Goal: Check status: Check status

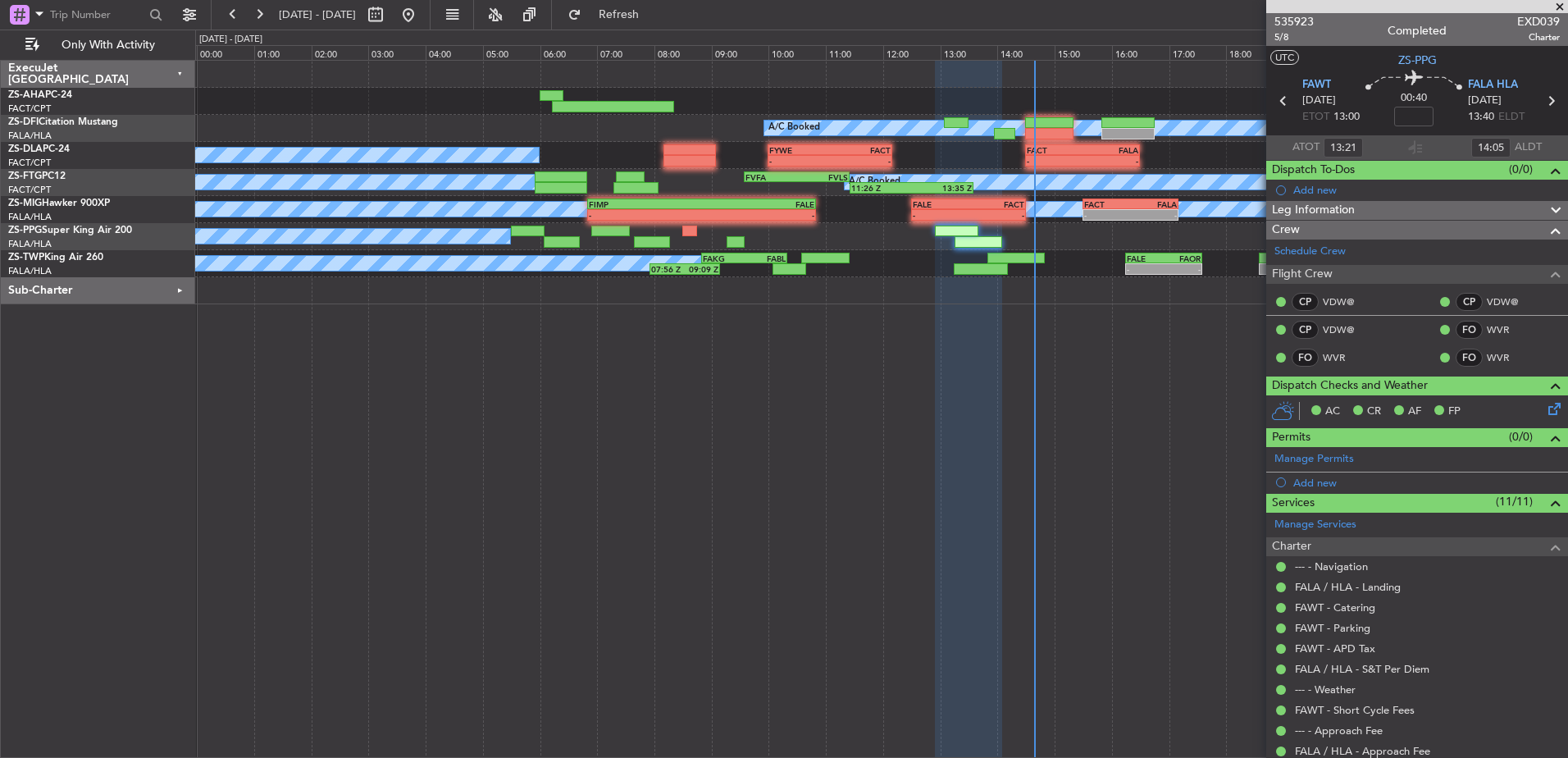
click at [1561, 6] on span at bounding box center [1559, 7] width 16 height 14
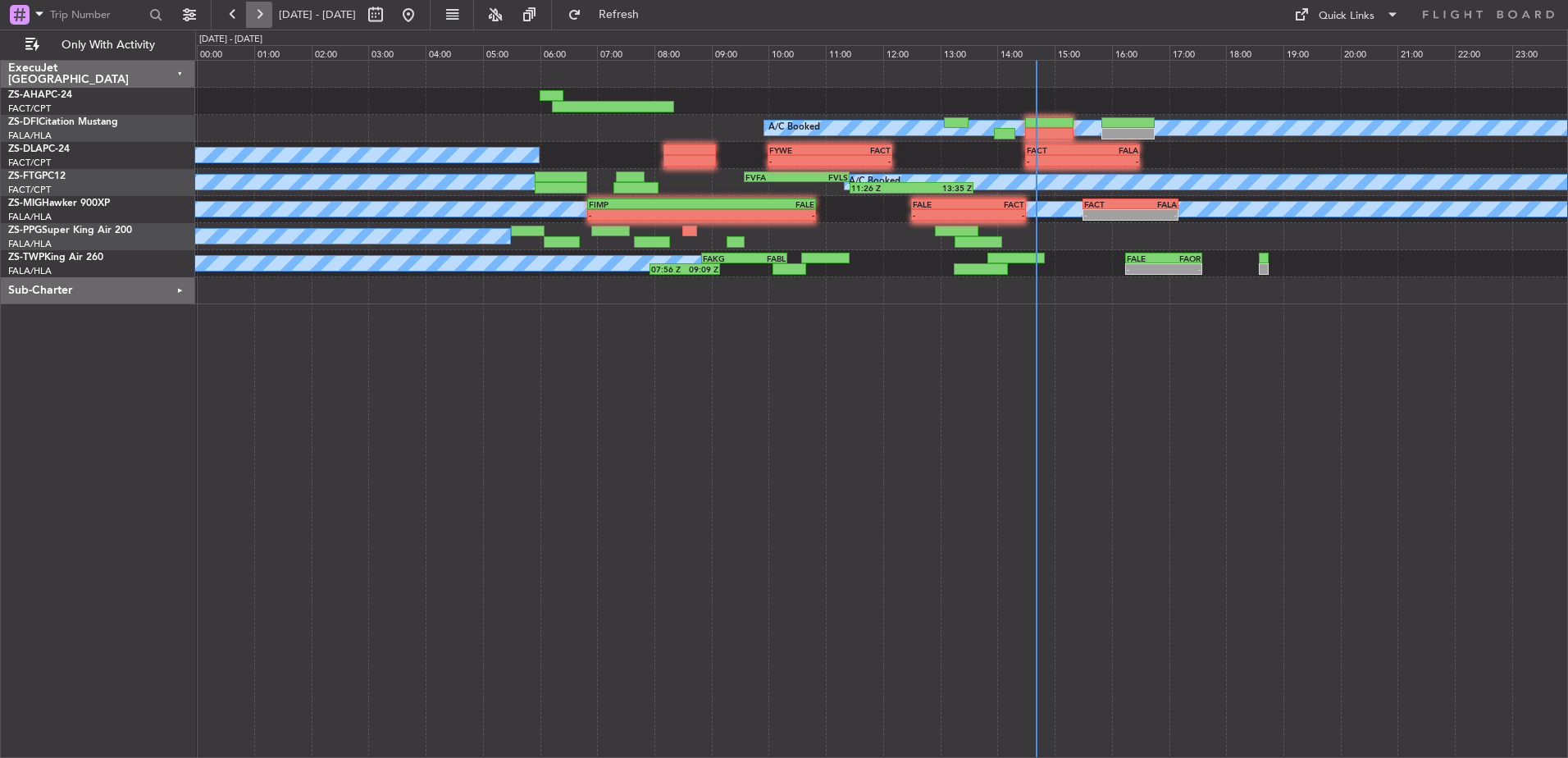
click at [262, 14] on button at bounding box center [258, 14] width 26 height 26
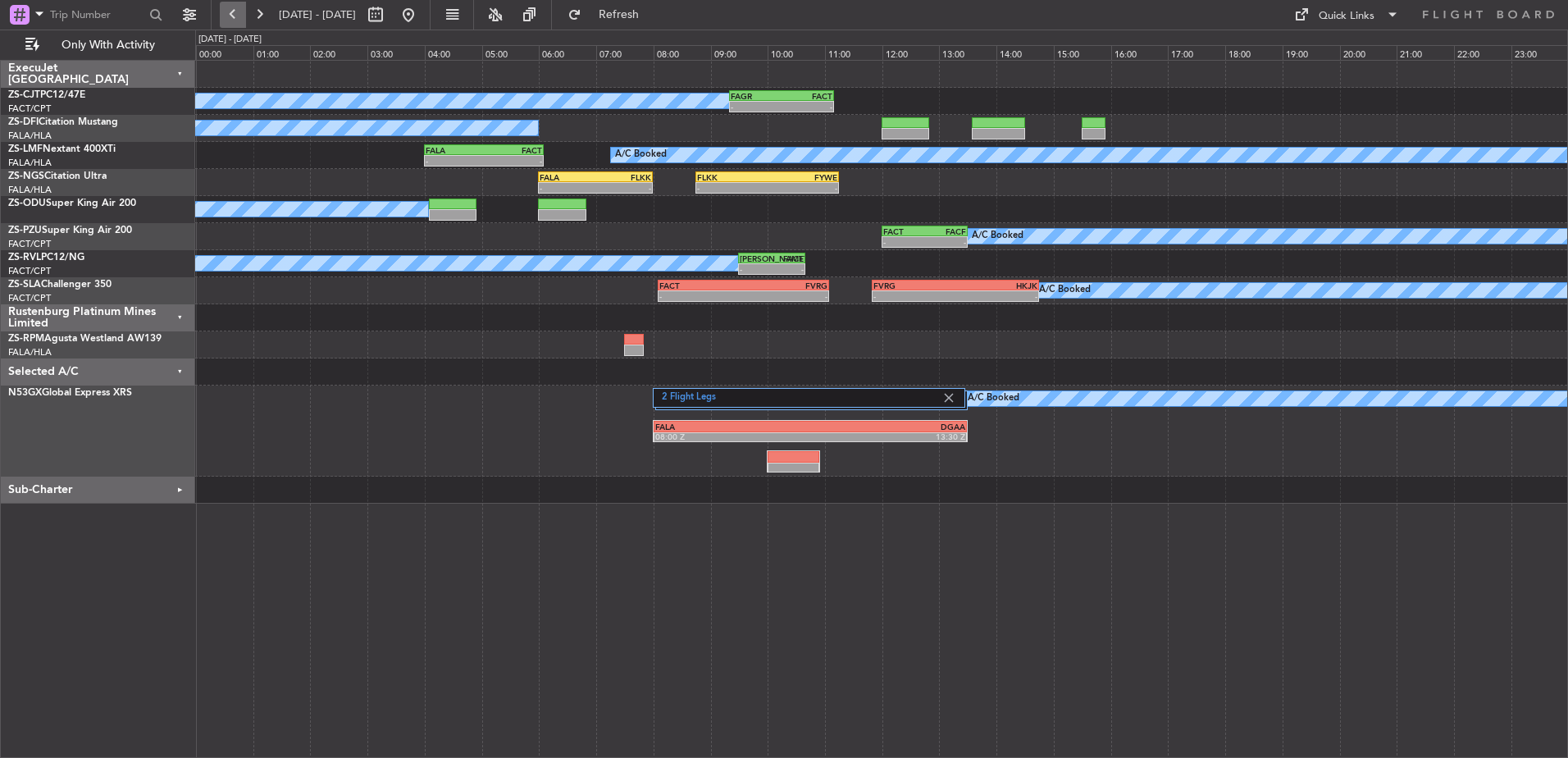
click at [234, 13] on button at bounding box center [232, 14] width 26 height 26
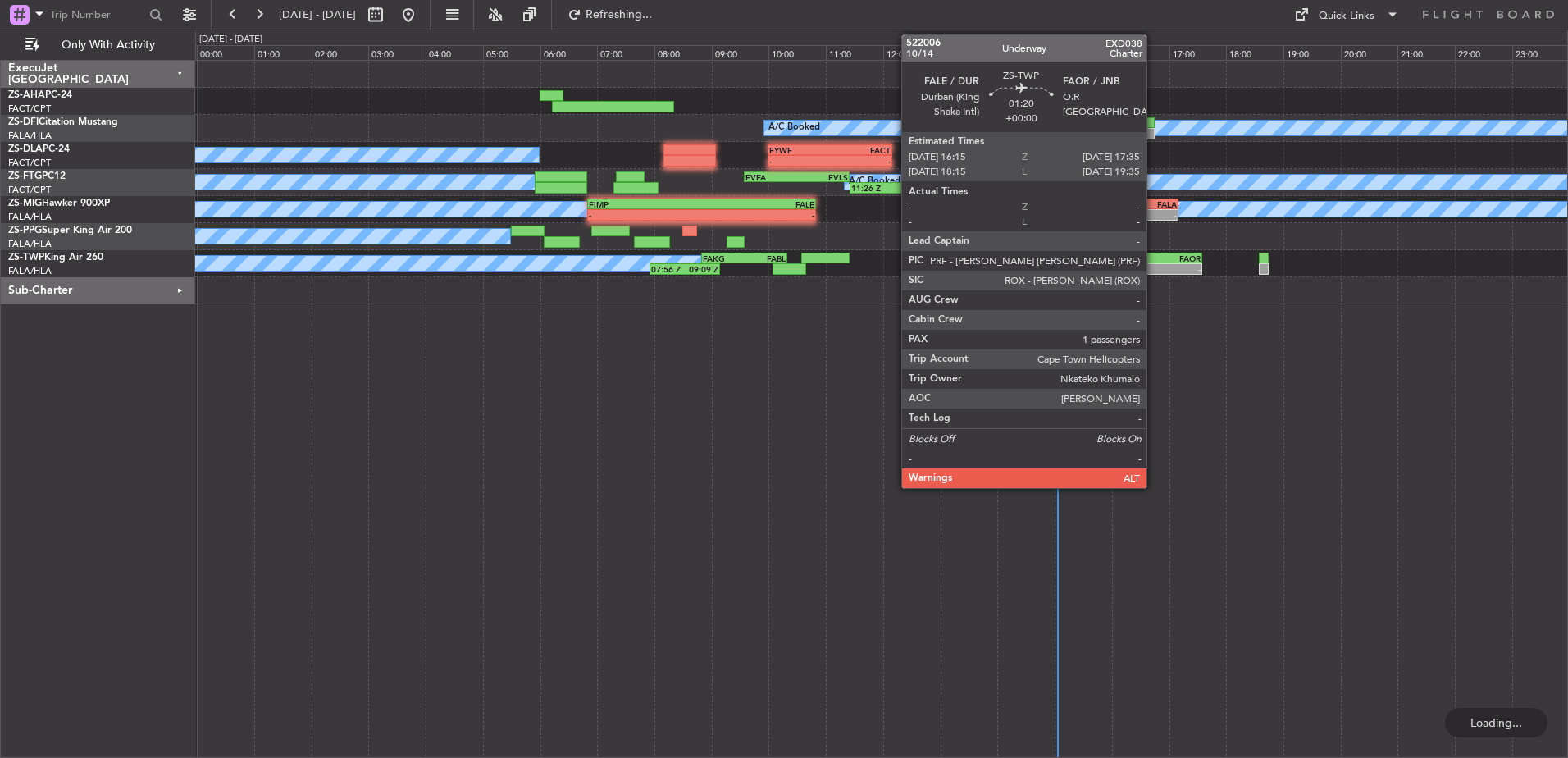
click at [1153, 257] on div "FALE" at bounding box center [1145, 258] width 37 height 10
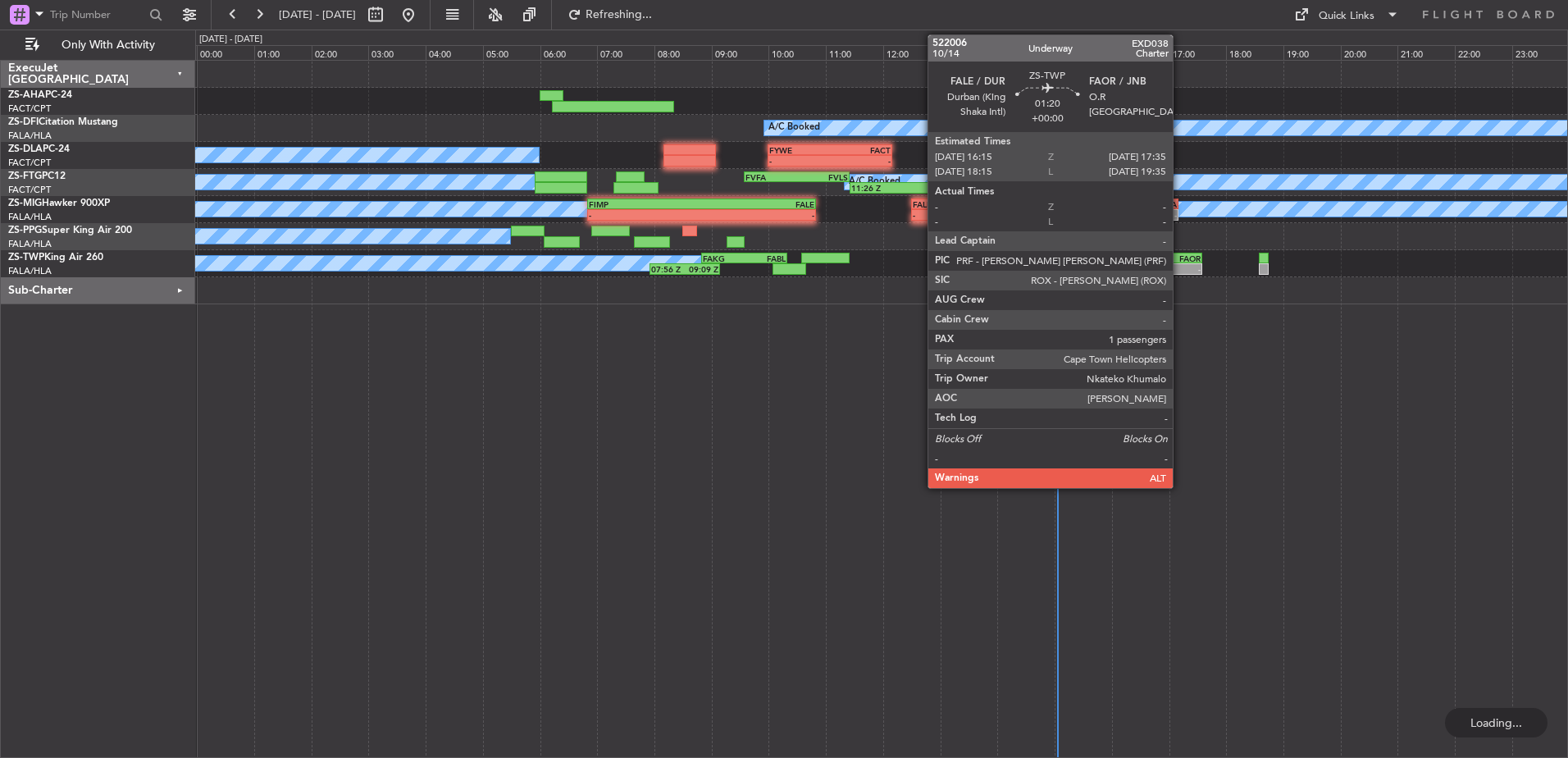
click at [1179, 265] on div "-" at bounding box center [1181, 269] width 37 height 10
click at [1179, 257] on div "FAOR" at bounding box center [1181, 258] width 37 height 10
click at [1175, 256] on div "FAOR" at bounding box center [1181, 258] width 37 height 10
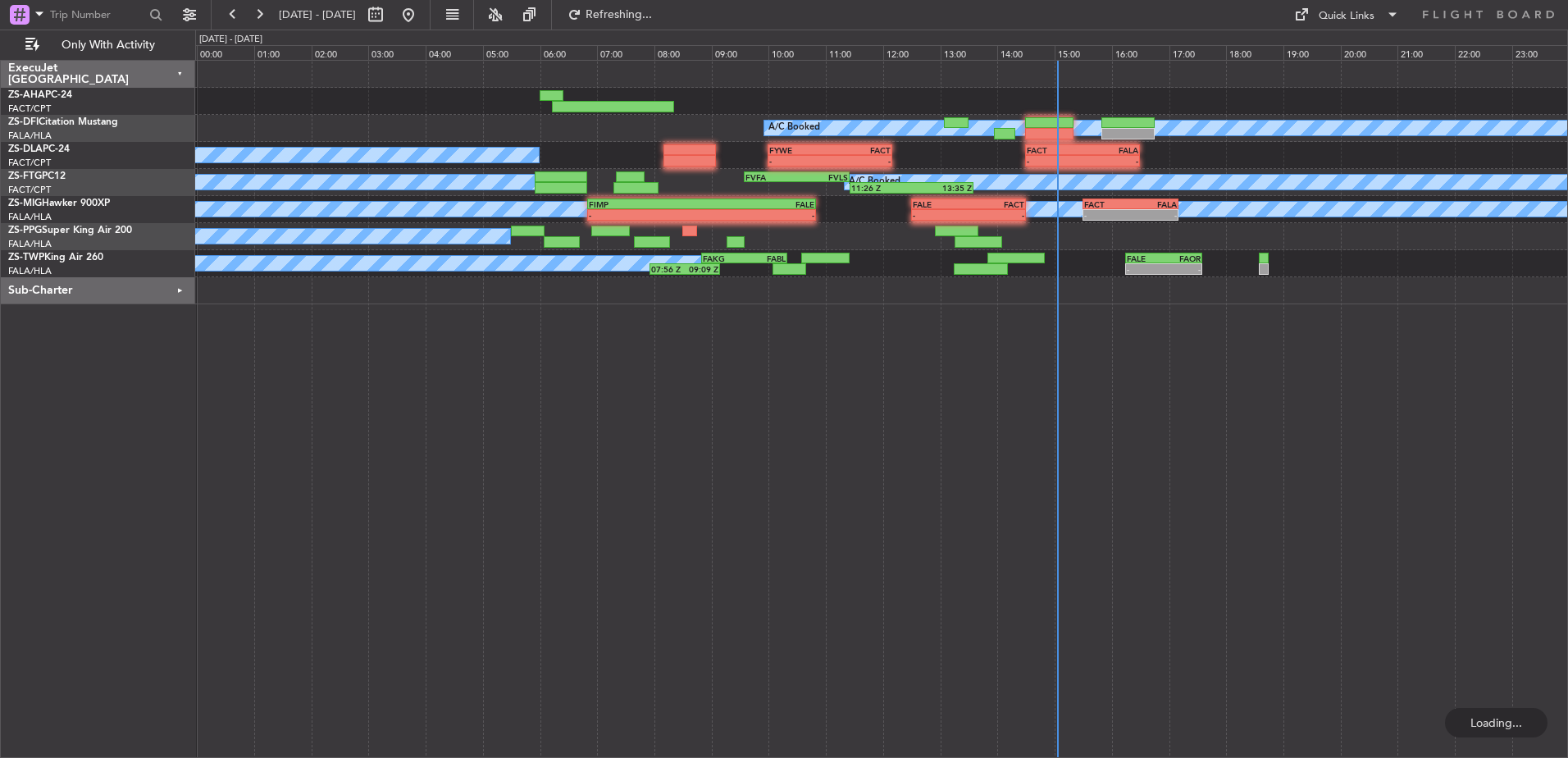
click at [1176, 255] on div "FAOR" at bounding box center [1181, 258] width 37 height 10
click at [654, 11] on span "Refreshing..." at bounding box center [618, 14] width 68 height 12
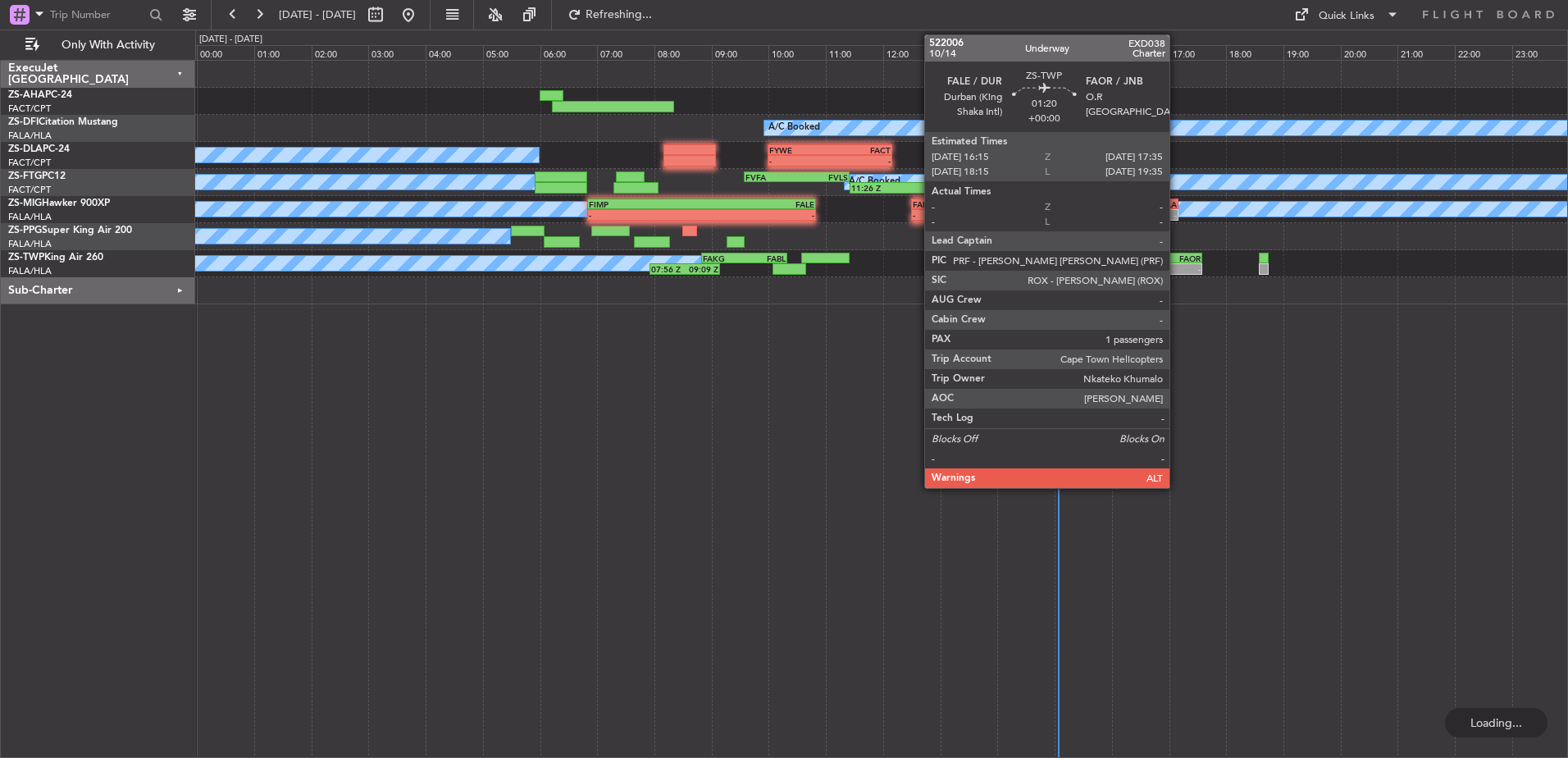
click at [1176, 256] on div "FAOR" at bounding box center [1181, 258] width 37 height 10
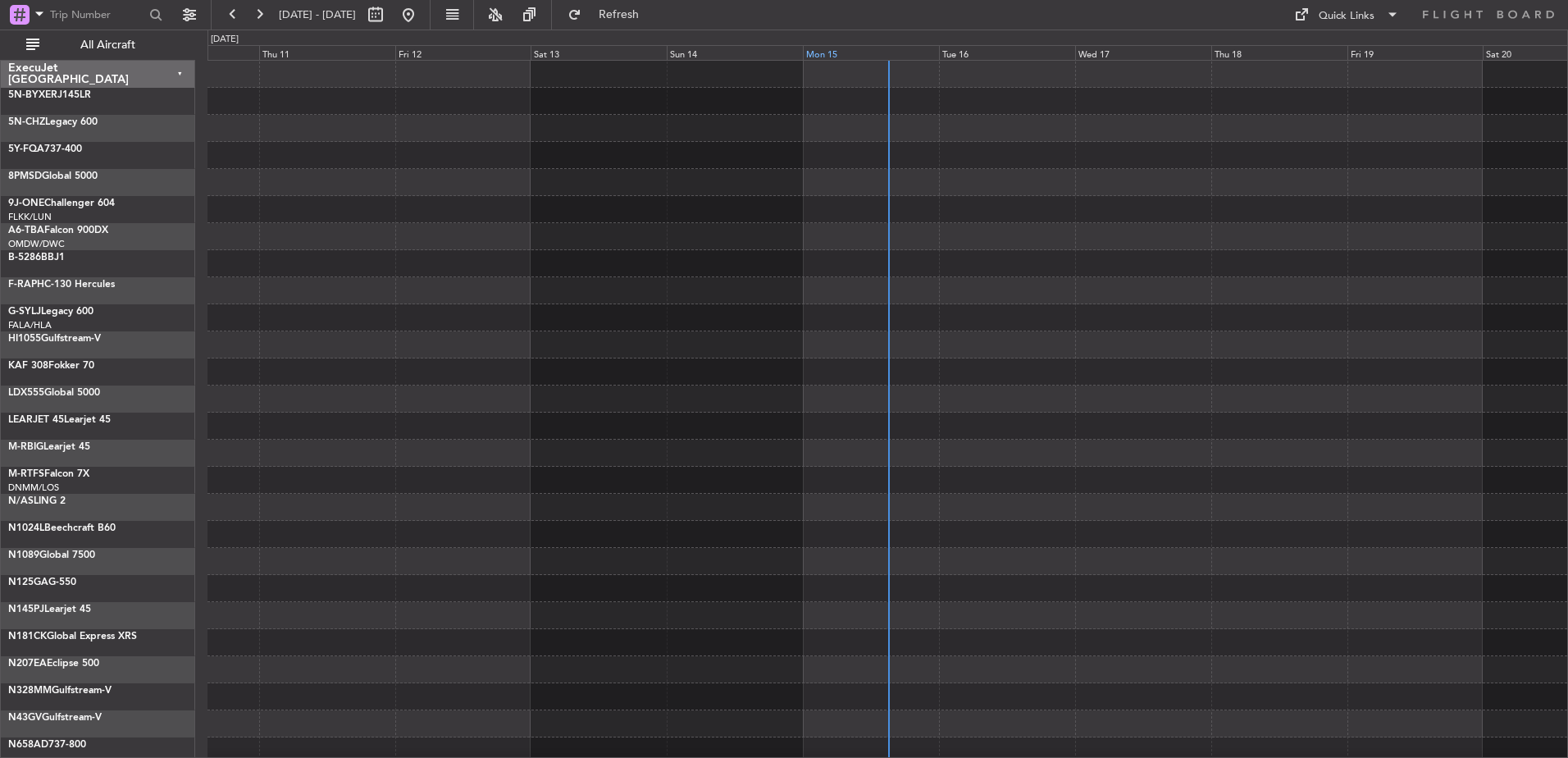
click at [870, 51] on div "Mon 15" at bounding box center [870, 52] width 136 height 14
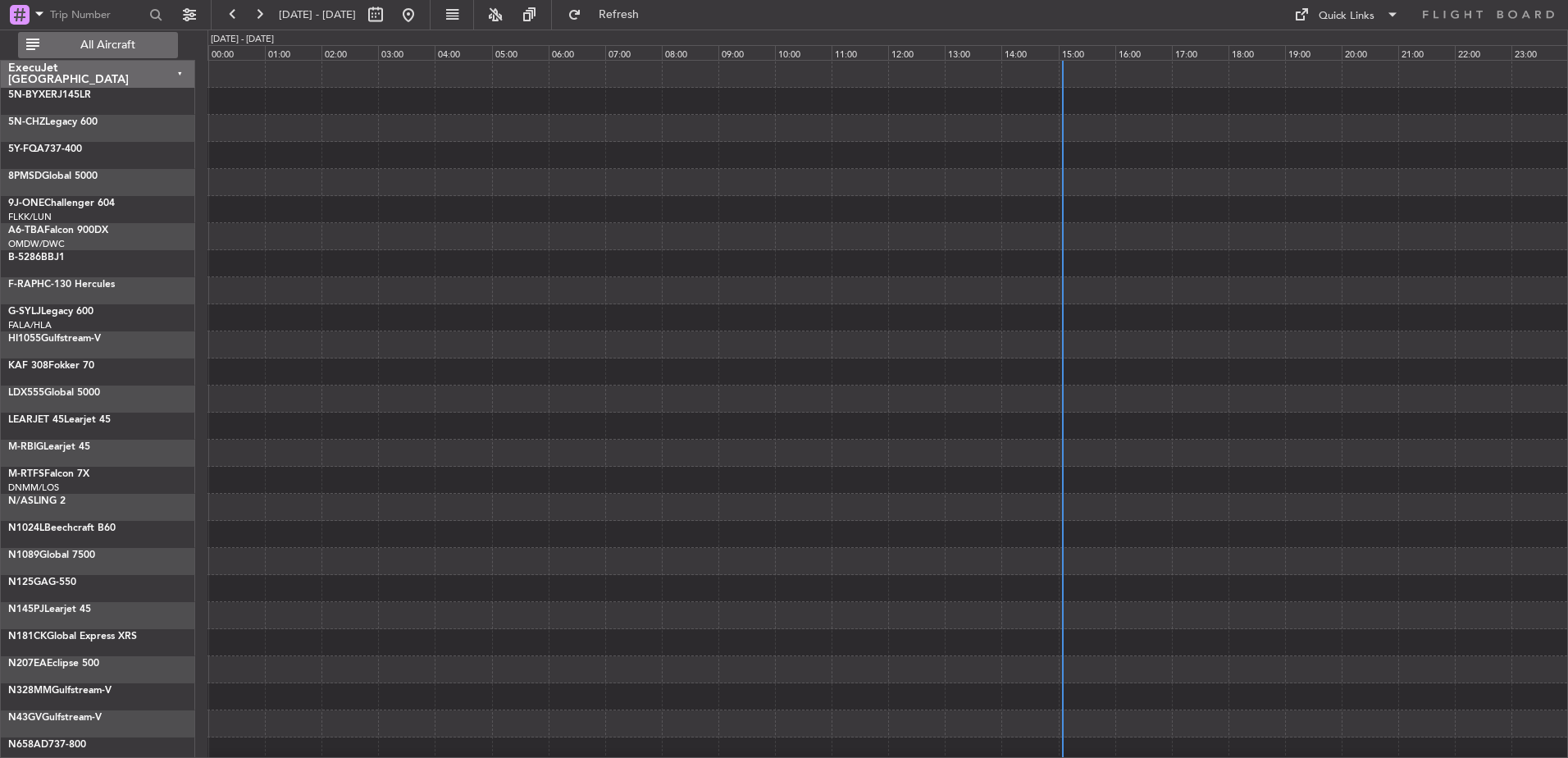
click at [91, 40] on span "All Aircraft" at bounding box center [107, 45] width 130 height 12
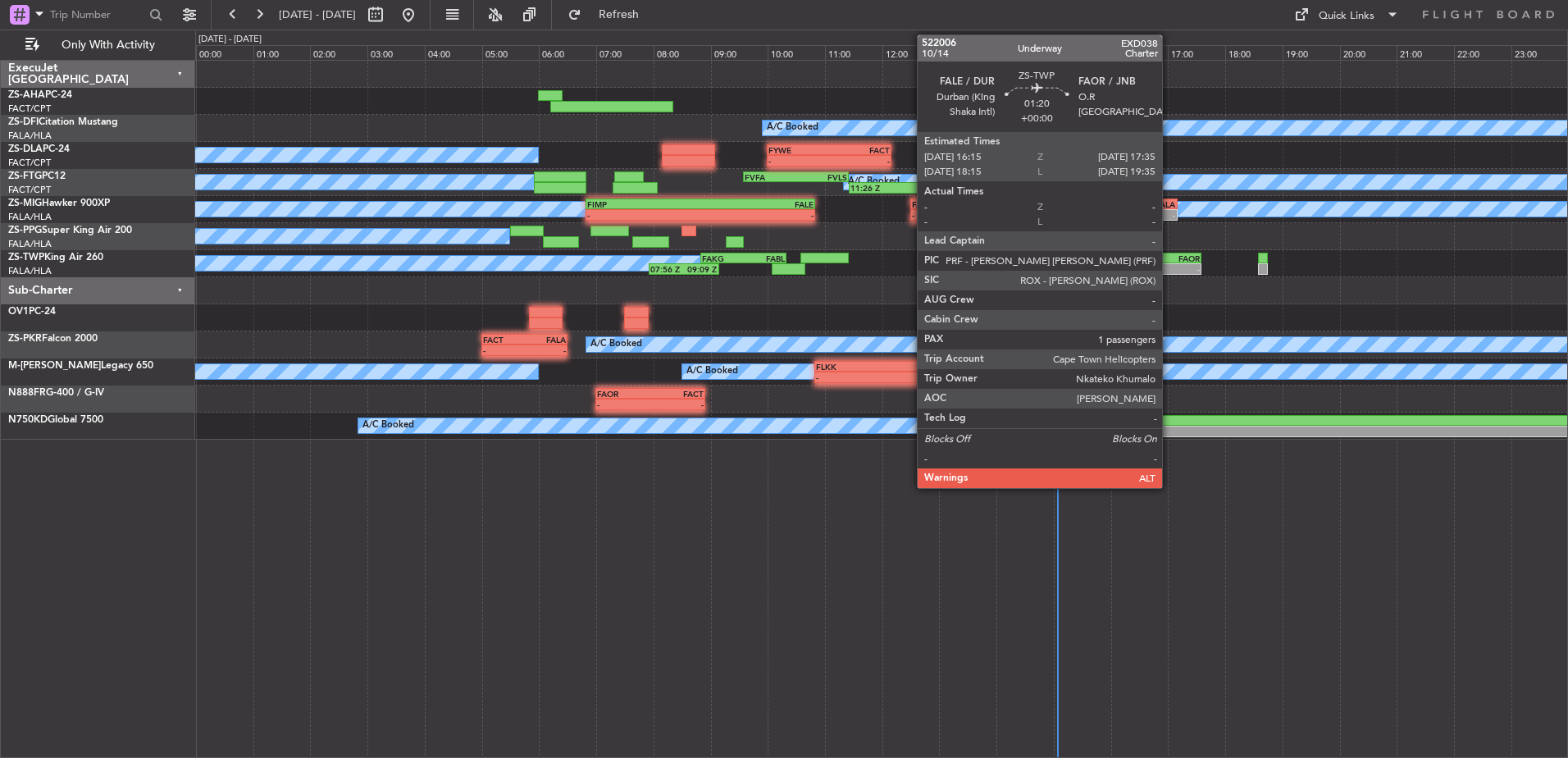
click at [1169, 263] on div "- -" at bounding box center [1162, 269] width 76 height 12
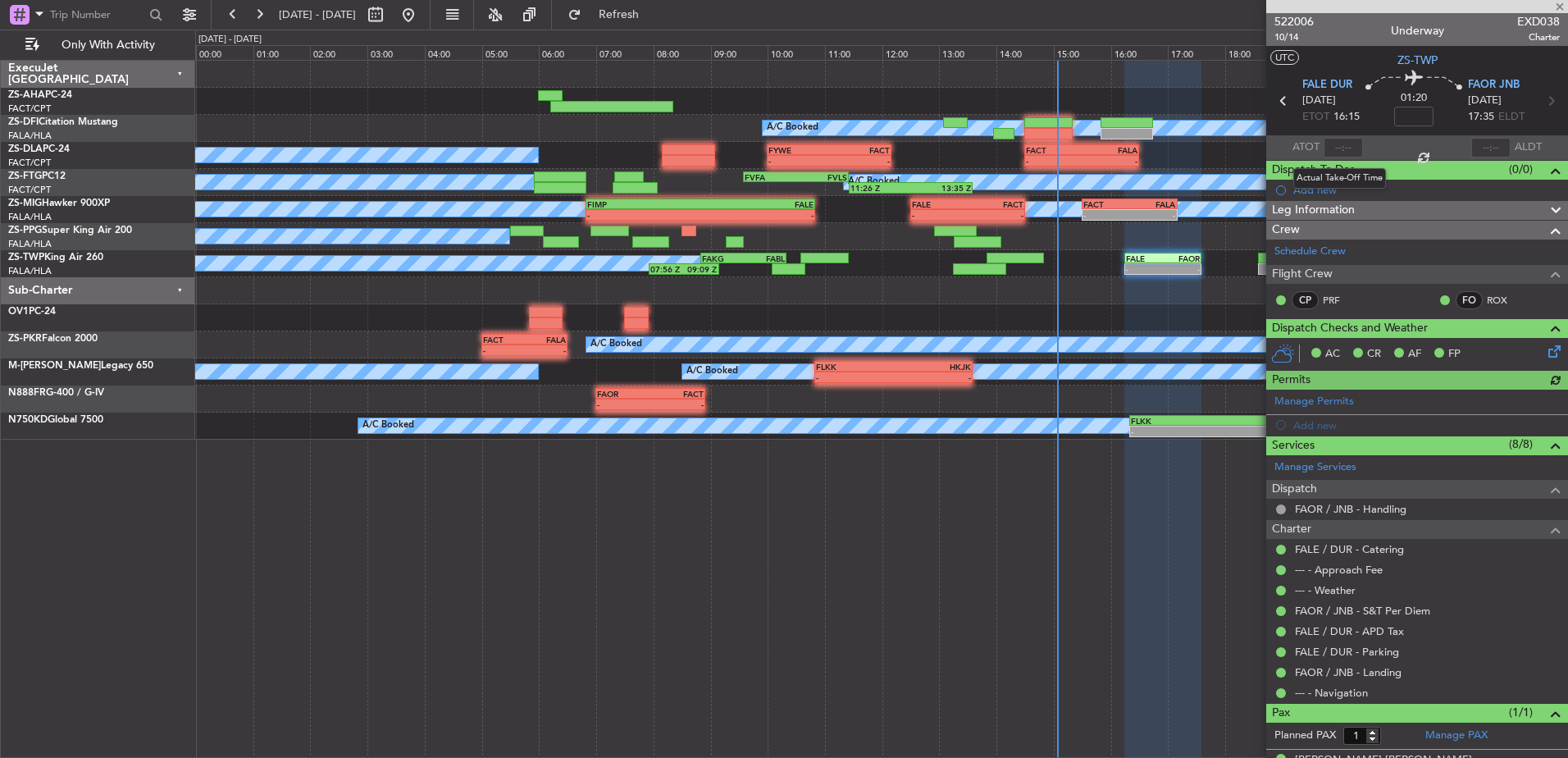
click at [1339, 145] on div at bounding box center [1342, 148] width 40 height 19
click at [1346, 147] on input "text" at bounding box center [1342, 148] width 40 height 19
type input "14:58"
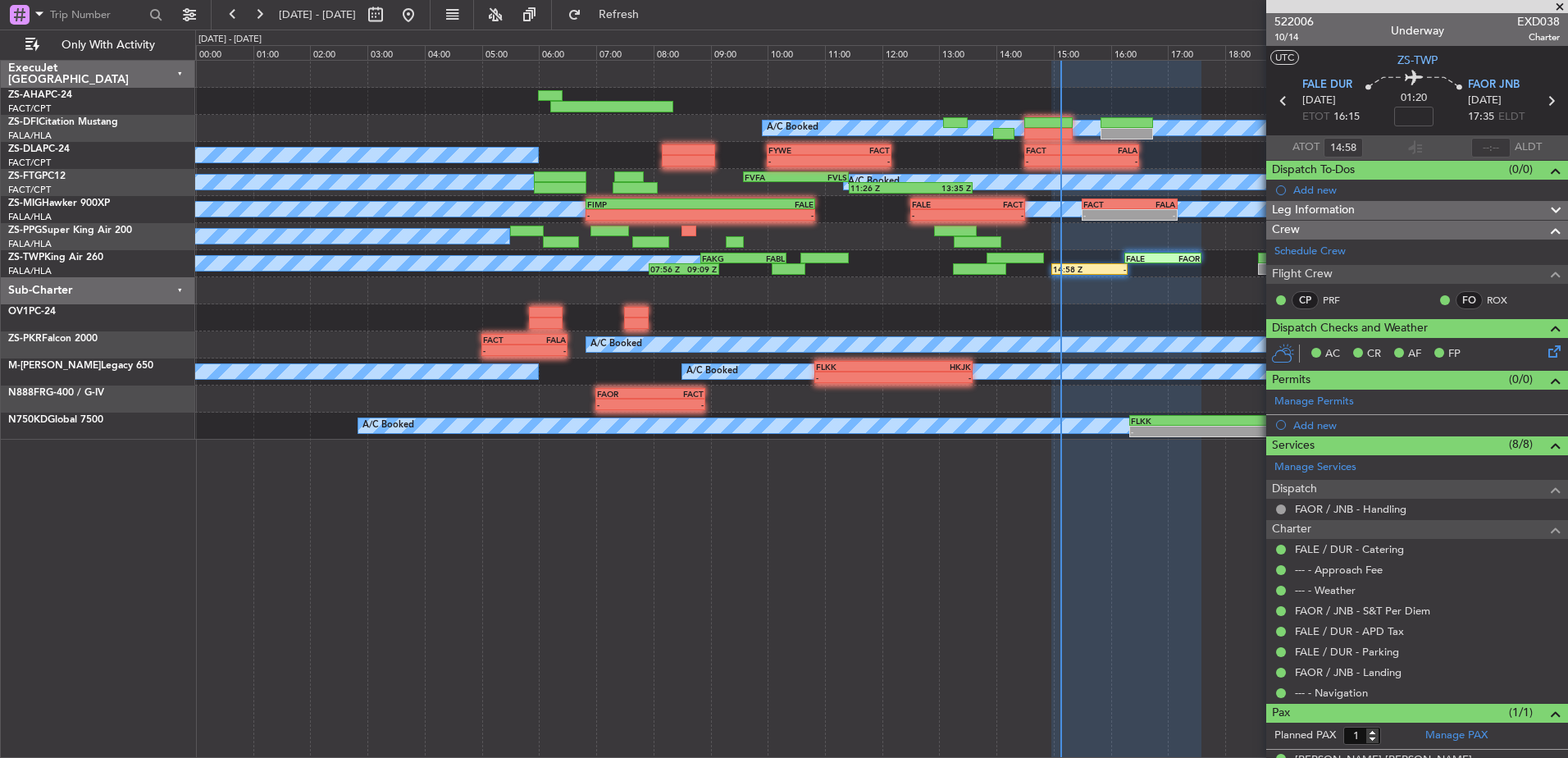
click at [1560, 2] on span at bounding box center [1559, 7] width 16 height 14
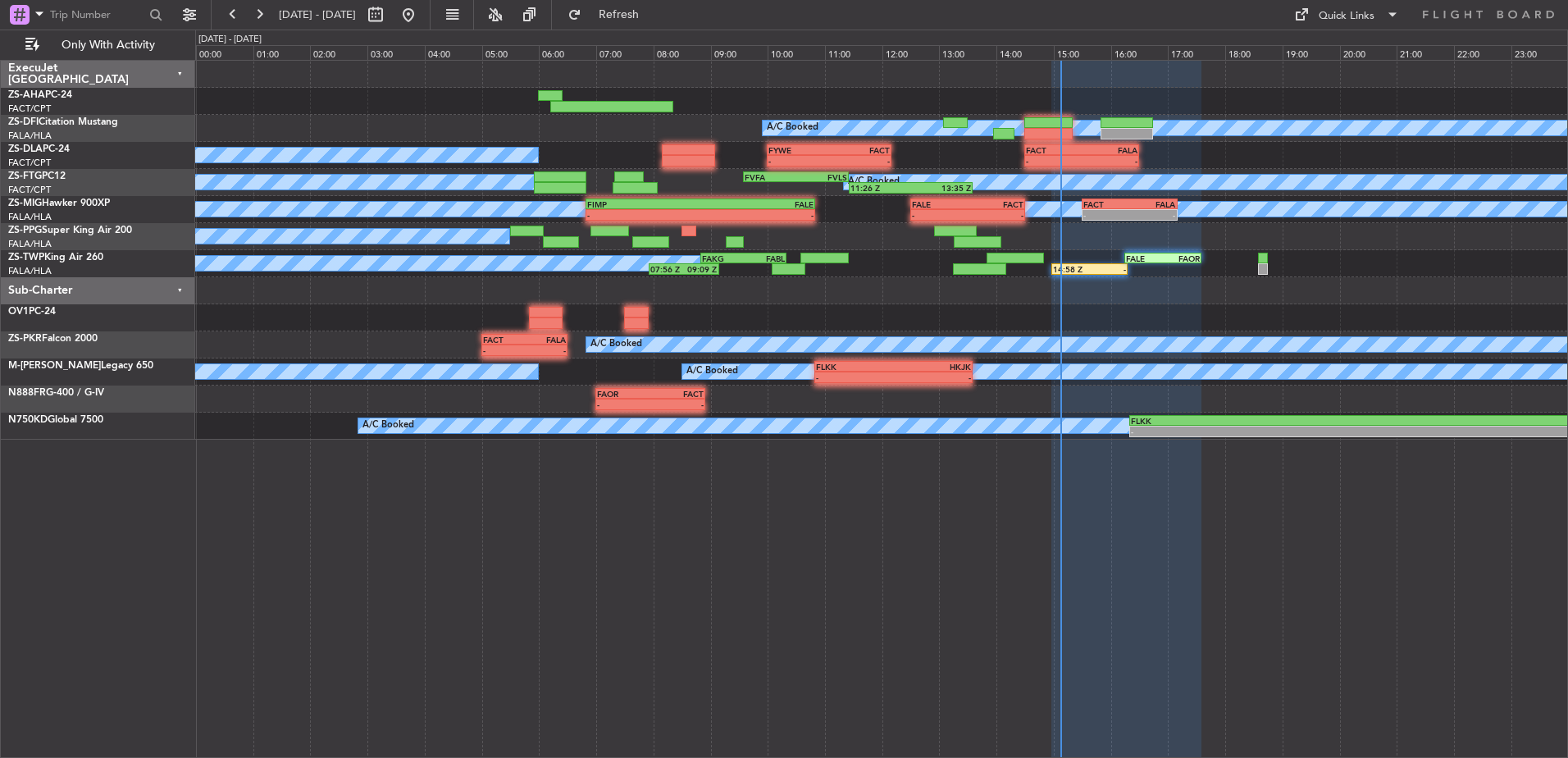
type input "0"
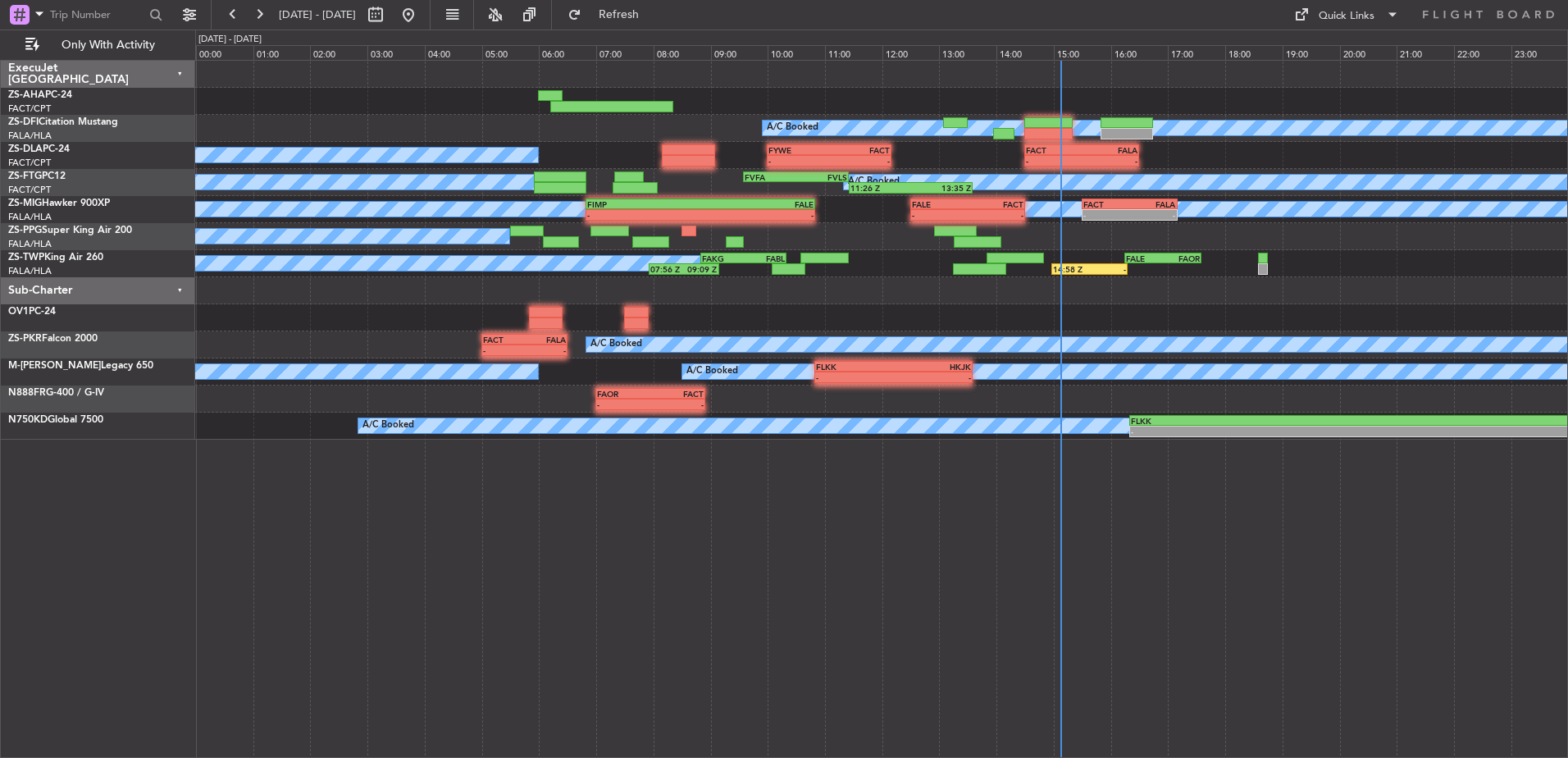
click at [179, 285] on div "Sub-Charter" at bounding box center [97, 290] width 194 height 27
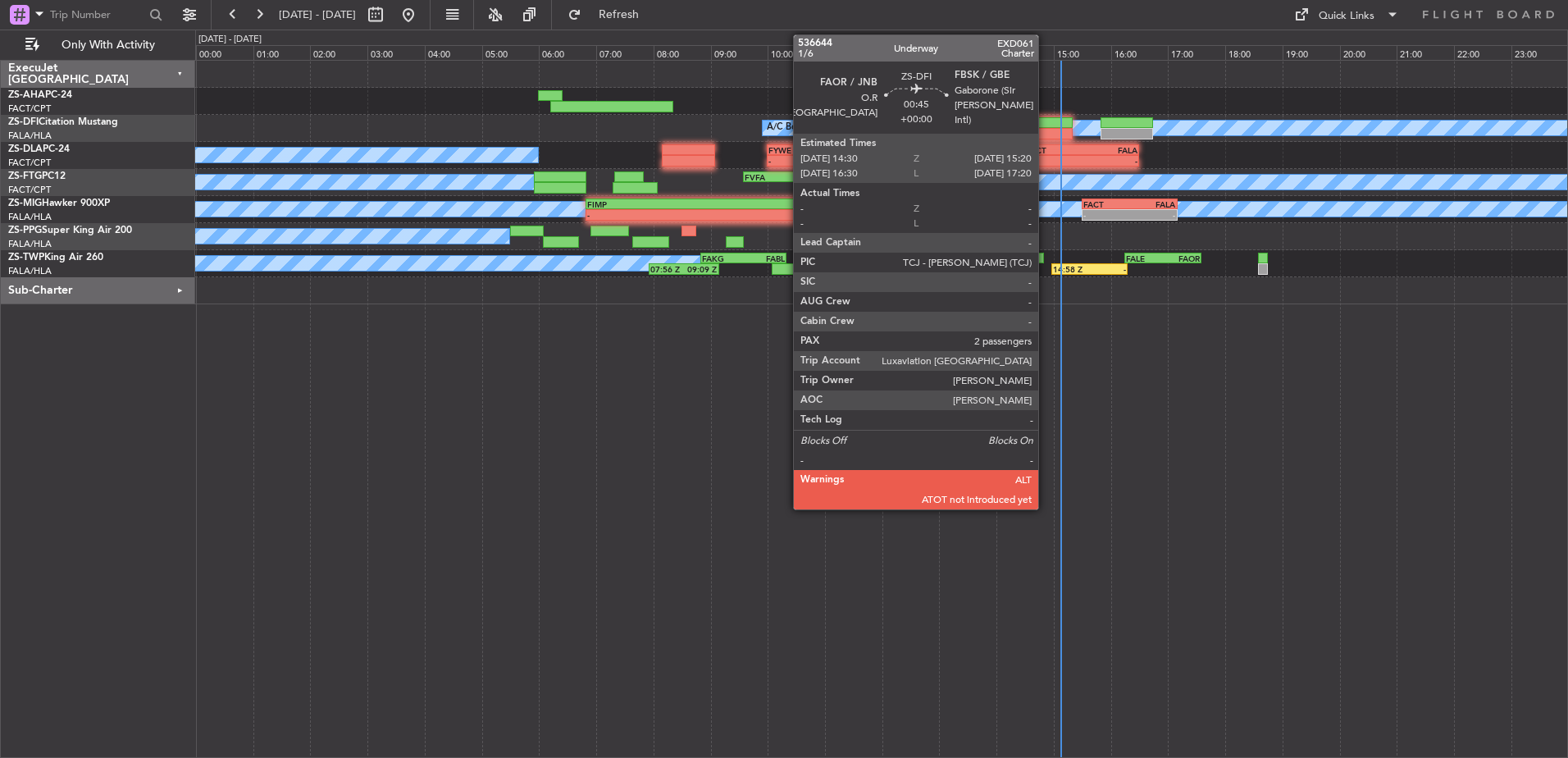
click at [1045, 130] on div at bounding box center [1048, 134] width 48 height 12
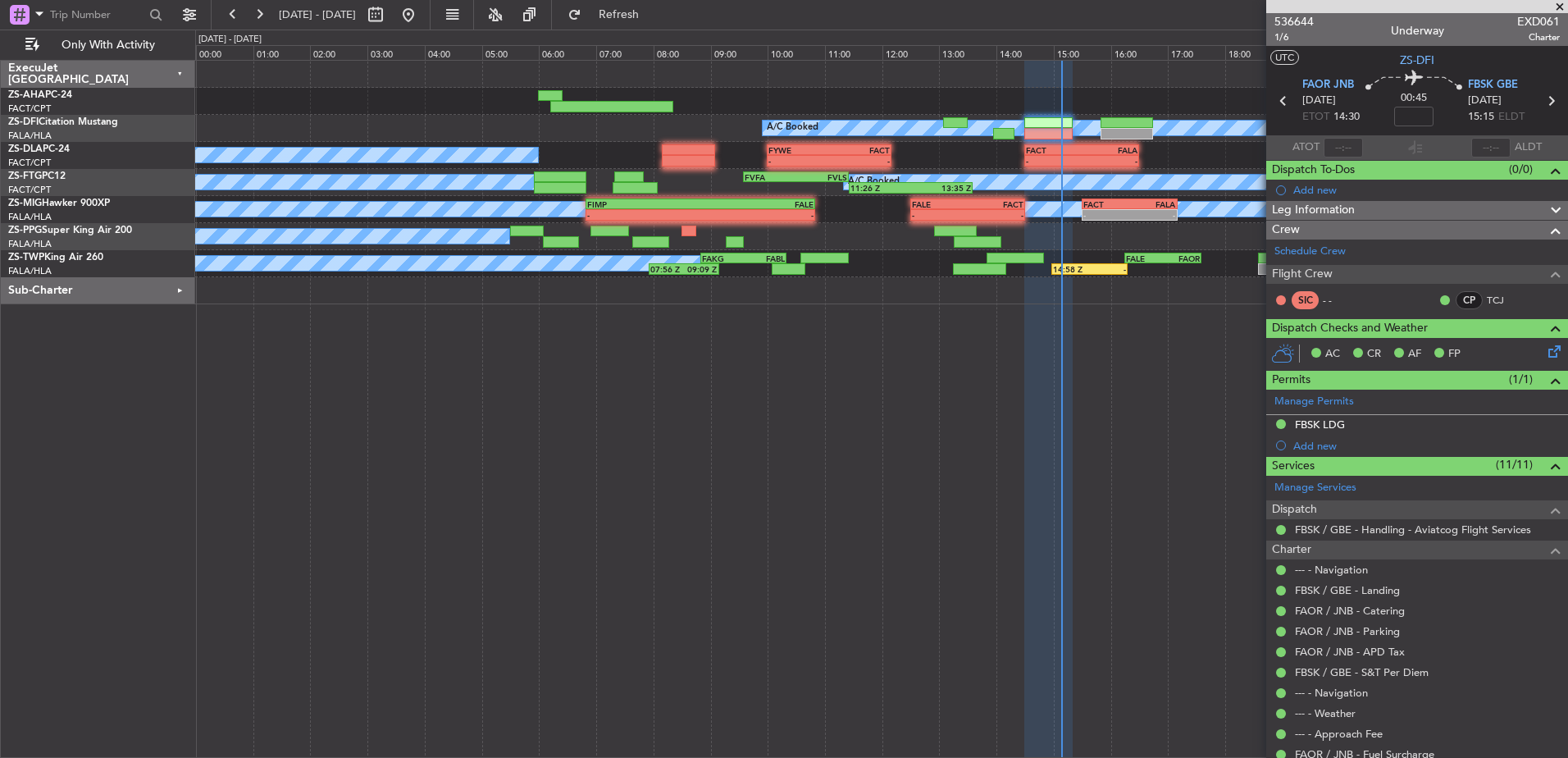
click at [1558, 3] on span at bounding box center [1559, 7] width 16 height 14
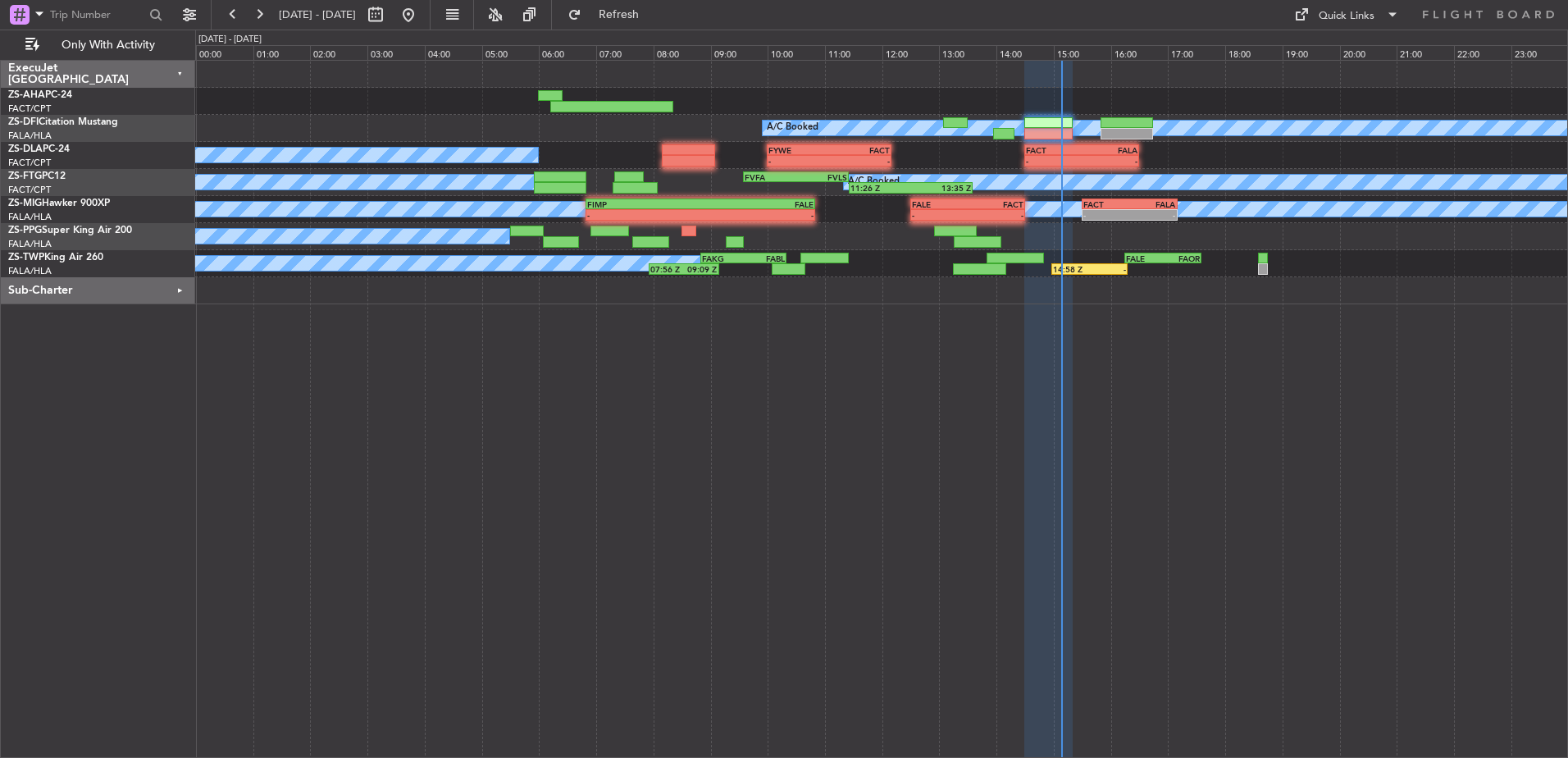
type input "0"
